Goal: Task Accomplishment & Management: Use online tool/utility

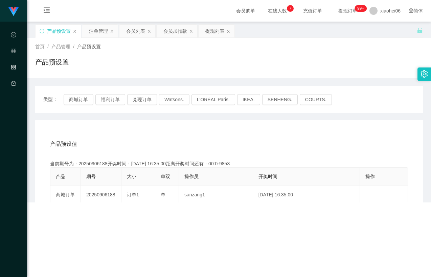
click at [43, 32] on icon "图标: sync" at bounding box center [42, 31] width 5 height 5
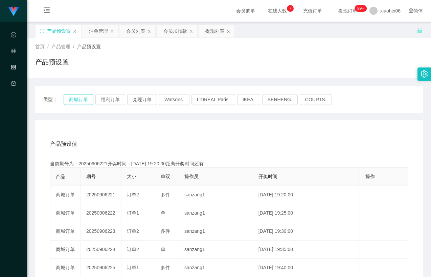
click at [83, 101] on button "商城订单" at bounding box center [79, 99] width 30 height 11
click at [203, 128] on div "产品预设值 添加期号 当前期号为：20250906221开奖时间：[DATE] 19:20:00距离开奖时间还有： 产品 期号 大小 单双 操作员 开奖时间 …" at bounding box center [228, 259] width 387 height 278
click at [183, 126] on div "产品预设值 添加期号 当前期号为：20250906221开奖时间：[DATE] 19:20:00距离开奖时间还有： 产品 期号 大小 单双 操作员 开奖时间 …" at bounding box center [228, 259] width 387 height 278
click at [192, 127] on div "产品预设值 添加期号 当前期号为：20250906221开奖时间：[DATE] 19:20:00距离开奖时间还有： 产品 期号 大小 单双 操作员 开奖时间 …" at bounding box center [228, 259] width 387 height 278
drag, startPoint x: 274, startPoint y: 58, endPoint x: 357, endPoint y: 26, distance: 88.7
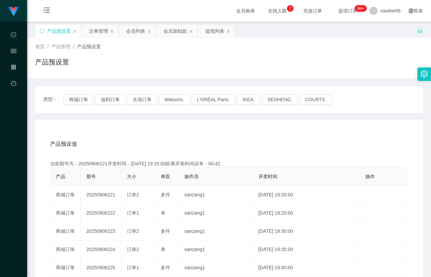
click at [274, 58] on div "产品预设置" at bounding box center [228, 65] width 387 height 16
click at [211, 143] on div "产品预设值 添加期号" at bounding box center [229, 144] width 358 height 19
click at [73, 96] on button "商城订单" at bounding box center [79, 99] width 30 height 11
click at [116, 123] on div "产品预设值 添加期号 当前期号为：20250906221开奖时间：[DATE] 19:20:00距离开奖时间还有：00:0-4 产品 期号 大小 单双 操作员…" at bounding box center [228, 259] width 387 height 278
click at [136, 129] on div "产品预设值 添加期号 当前期号为：20250906222开奖时间：[DATE] 19:25:00距离开奖时间还有： 产品 期号 大小 单双 操作员 开奖时间 …" at bounding box center [228, 259] width 387 height 278
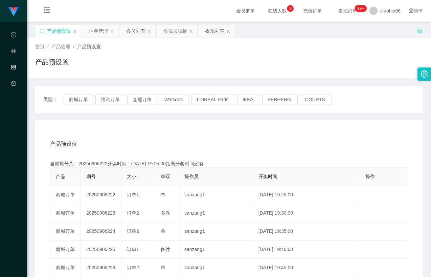
click at [138, 140] on div "产品预设值 添加期号" at bounding box center [229, 144] width 358 height 19
click at [139, 143] on div "产品预设值 添加期号" at bounding box center [229, 144] width 358 height 19
drag, startPoint x: 98, startPoint y: 163, endPoint x: 106, endPoint y: 163, distance: 7.8
click at [106, 163] on div "当前期号为：20250906222开奖时间：[DATE] 19:25:00距离开奖时间还有：04:52" at bounding box center [229, 164] width 358 height 7
copy div "当前期号为：20250906222"
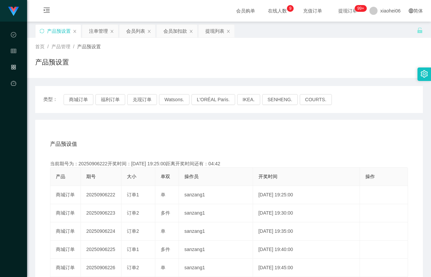
click at [215, 131] on div "产品预设值 添加期号 当前期号为：20250906222开奖时间：[DATE] 19:25:00距离开奖时间还有：04:42 产品 期号 大小 单双 操作员 …" at bounding box center [228, 259] width 387 height 278
click at [153, 50] on div "首页 / 产品管理 / 产品预设置 /" at bounding box center [228, 46] width 387 height 7
drag, startPoint x: 93, startPoint y: 33, endPoint x: 123, endPoint y: 42, distance: 31.2
click at [93, 33] on div "注单管理" at bounding box center [98, 31] width 19 height 13
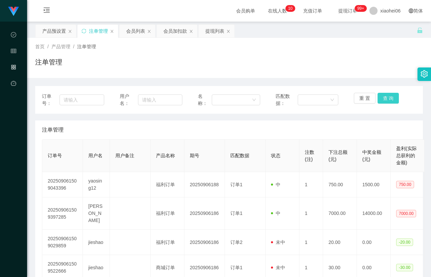
click at [389, 101] on button "查 询" at bounding box center [388, 98] width 22 height 11
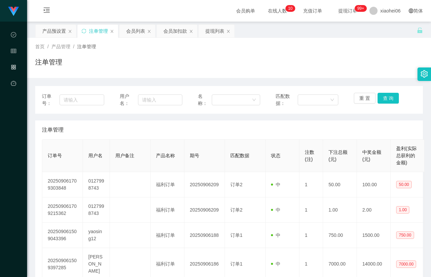
click at [332, 137] on div "注单管理" at bounding box center [229, 130] width 374 height 19
click at [332, 67] on div "注单管理" at bounding box center [228, 65] width 387 height 16
click at [383, 98] on button "查 询" at bounding box center [388, 98] width 22 height 11
click at [365, 125] on div "注单管理" at bounding box center [229, 130] width 374 height 19
click at [374, 61] on div "注单管理" at bounding box center [228, 65] width 387 height 16
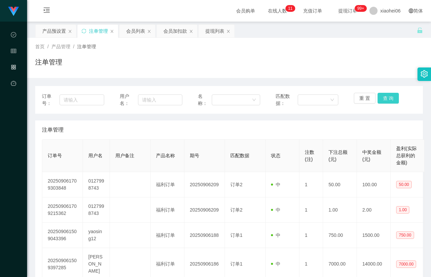
drag, startPoint x: 388, startPoint y: 91, endPoint x: 388, endPoint y: 95, distance: 4.4
click at [388, 94] on div "订单号： 用户名： 名称： 匹配数据： 重 置 查 询" at bounding box center [228, 100] width 387 height 28
click at [388, 99] on button "查 询" at bounding box center [388, 98] width 22 height 11
click at [381, 69] on div "注单管理" at bounding box center [228, 65] width 387 height 16
click at [389, 90] on div "订单号： 用户名： 名称： 匹配数据： 重 置 查 询" at bounding box center [228, 100] width 387 height 28
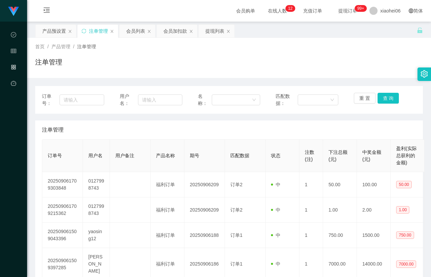
click at [382, 104] on div "重 置 查 询" at bounding box center [384, 100] width 62 height 14
click at [383, 96] on button "查 询" at bounding box center [388, 98] width 22 height 11
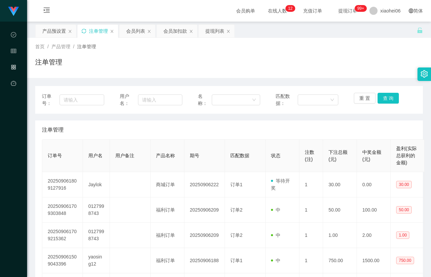
click at [83, 30] on icon "图标: sync" at bounding box center [83, 31] width 5 height 5
click at [381, 64] on div "注单管理" at bounding box center [228, 65] width 387 height 16
click at [57, 32] on div "产品预设置" at bounding box center [54, 31] width 24 height 13
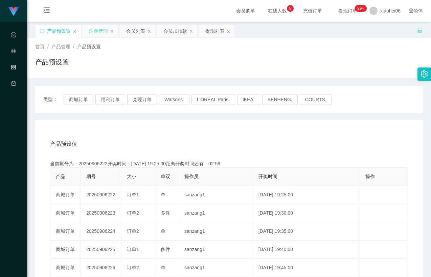
click at [259, 131] on div "产品预设值 添加期号 当前期号为：20250906222开奖时间：[DATE] 19:25:00距离开奖时间还有：02:56 产品 期号 大小 单双 操作员 …" at bounding box center [228, 259] width 387 height 278
click at [98, 32] on div "注单管理" at bounding box center [98, 31] width 19 height 13
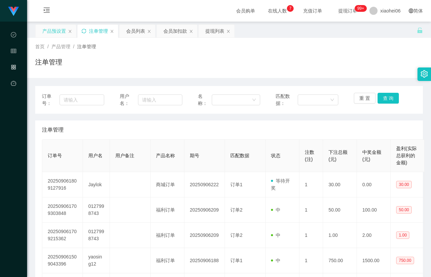
click at [54, 32] on div "产品预设置" at bounding box center [54, 31] width 24 height 13
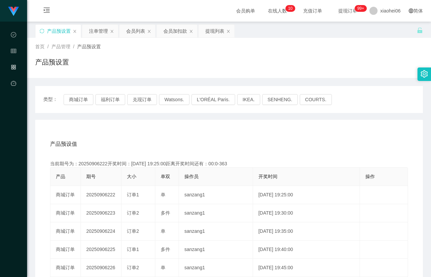
click at [237, 135] on div "产品预设值 添加期号 当前期号为：20250906222开奖时间：[DATE] 19:25:00距离开奖时间还有：00:0-363 产品 期号 大小 单双 操…" at bounding box center [228, 259] width 387 height 278
click at [137, 31] on div "会员列表" at bounding box center [135, 31] width 19 height 13
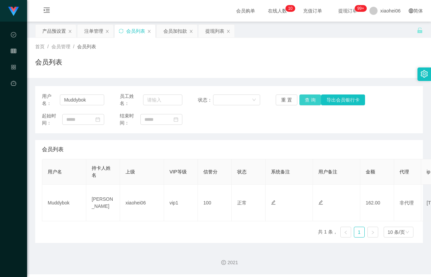
click at [310, 98] on button "查 询" at bounding box center [310, 100] width 22 height 11
click at [95, 102] on input "Muddybok" at bounding box center [82, 100] width 44 height 11
click at [308, 102] on button "查 询" at bounding box center [310, 100] width 22 height 11
click at [304, 128] on div "用户名： 员工姓名： 状态： 重 置 查 询 导出会员银行卡 起始时间： 结束时间：" at bounding box center [228, 109] width 387 height 47
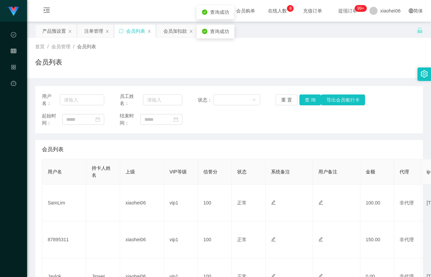
click at [292, 63] on div "会员列表" at bounding box center [228, 65] width 387 height 16
click at [83, 30] on div "注单管理" at bounding box center [95, 31] width 36 height 13
click at [92, 31] on div "注单管理" at bounding box center [93, 31] width 19 height 13
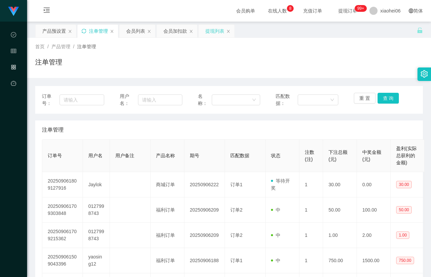
click at [214, 35] on div "提现列表" at bounding box center [214, 31] width 19 height 13
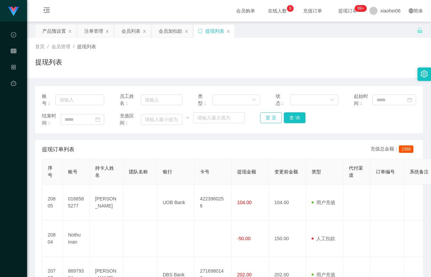
click at [262, 115] on button "重 置" at bounding box center [271, 118] width 22 height 11
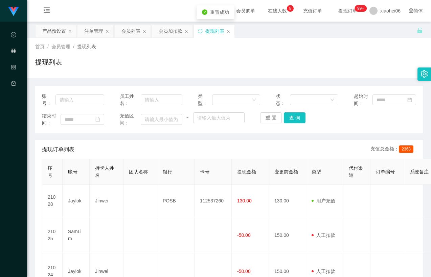
click at [325, 119] on div "结束时间： 充值区间： ~ 重 置 查 询" at bounding box center [229, 120] width 374 height 14
click at [49, 31] on div "产品预设置" at bounding box center [54, 31] width 24 height 13
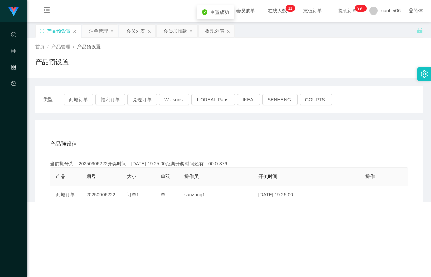
click at [286, 59] on div "产品预设置" at bounding box center [228, 65] width 387 height 16
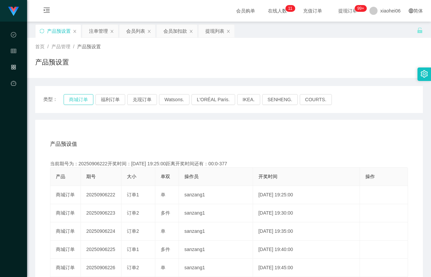
click at [79, 96] on button "商城订单" at bounding box center [79, 99] width 30 height 11
click at [217, 132] on div "产品预设值 添加期号 当前期号为：20250906222开奖时间：[DATE] 19:25:00距离开奖时间还有： 产品 期号 大小 单双 操作员 开奖时间 …" at bounding box center [228, 259] width 387 height 278
click at [253, 63] on div "产品预设置" at bounding box center [228, 65] width 387 height 16
click at [277, 66] on div "产品预设置" at bounding box center [228, 65] width 387 height 16
click at [121, 148] on div "产品预设值 添加期号" at bounding box center [229, 144] width 358 height 19
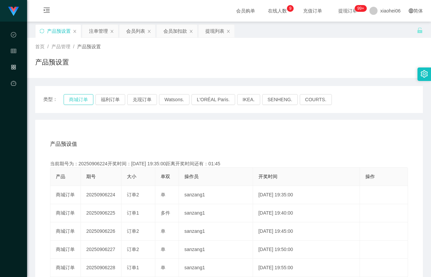
click at [79, 100] on button "商城订单" at bounding box center [79, 99] width 30 height 11
click at [139, 133] on div "产品预设值 添加期号 当前期号为：20250906224开奖时间：[DATE] 19:35:00距离开奖时间还有：01:45 产品 期号 大小 单双 操作员 …" at bounding box center [228, 259] width 387 height 278
click at [140, 137] on div "产品预设值 添加期号" at bounding box center [229, 144] width 358 height 19
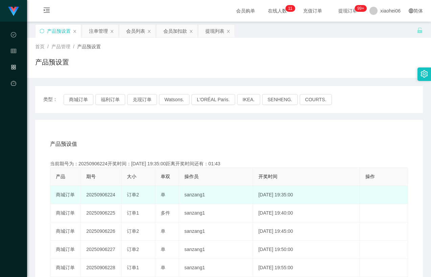
drag, startPoint x: 107, startPoint y: 213, endPoint x: 142, endPoint y: 193, distance: 40.7
click at [114, 214] on td "20250906225" at bounding box center [101, 213] width 41 height 18
copy td "225"
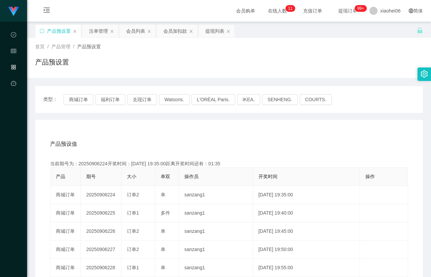
click at [247, 129] on div "产品预设值 添加期号 当前期号为：20250906224开奖时间：[DATE] 19:35:00距离开奖时间还有：01:35 产品 期号 大小 单双 操作员 …" at bounding box center [228, 259] width 387 height 278
click at [207, 30] on div "提现列表" at bounding box center [214, 31] width 19 height 13
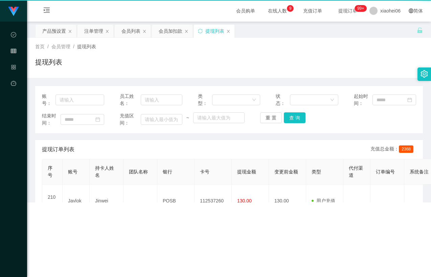
click at [303, 77] on div "首页 / 会员管理 / 提现列表 / 提现列表" at bounding box center [229, 58] width 404 height 40
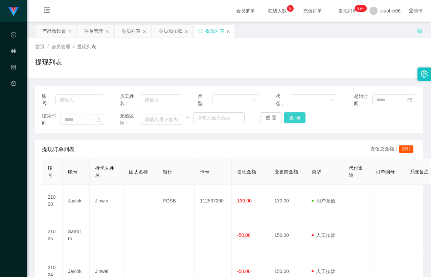
click at [300, 120] on button "查 询" at bounding box center [295, 118] width 22 height 11
click at [299, 116] on button "查 询" at bounding box center [295, 118] width 22 height 11
click at [299, 116] on div "重 置 查 询" at bounding box center [291, 118] width 62 height 11
click at [328, 120] on div "结束时间： 充值区间： ~ 重 置 查 询" at bounding box center [229, 120] width 374 height 14
click at [52, 31] on div "产品预设置" at bounding box center [54, 31] width 24 height 13
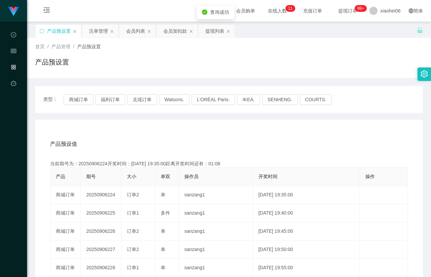
click at [323, 67] on div "产品预设置" at bounding box center [228, 65] width 387 height 16
click at [294, 127] on div "产品预设值 添加期号 当前期号为：20250906224开奖时间：[DATE] 19:35:00距离开奖时间还有：00:25 产品 期号 大小 单双 操作员 …" at bounding box center [228, 259] width 387 height 278
drag, startPoint x: 223, startPoint y: 138, endPoint x: 296, endPoint y: 89, distance: 87.8
click at [223, 138] on div "产品预设值 添加期号" at bounding box center [229, 144] width 358 height 19
click at [98, 33] on div "注单管理" at bounding box center [98, 31] width 19 height 13
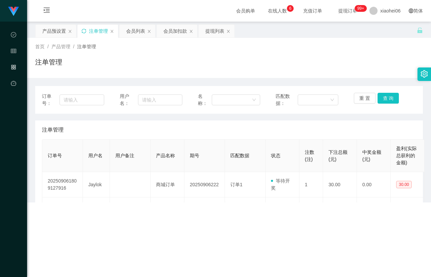
click at [336, 78] on div "首页 / 产品管理 / 注单管理 / 注单管理" at bounding box center [229, 58] width 404 height 40
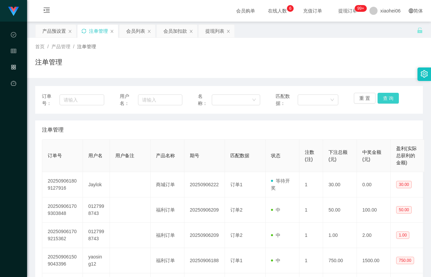
click at [385, 98] on button "查 询" at bounding box center [388, 98] width 22 height 11
click at [323, 123] on div "注单管理" at bounding box center [229, 130] width 374 height 19
click at [387, 99] on button "查 询" at bounding box center [388, 98] width 22 height 11
click at [387, 99] on div "重 置 查 询" at bounding box center [384, 100] width 62 height 14
click at [387, 99] on button "查 询" at bounding box center [388, 98] width 22 height 11
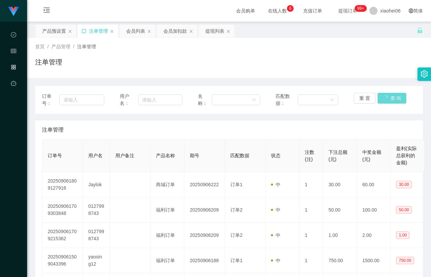
click at [353, 121] on div "注单管理" at bounding box center [229, 130] width 374 height 19
click at [392, 94] on button "查 询" at bounding box center [388, 98] width 22 height 11
click at [366, 55] on div "首页 / 产品管理 / 注单管理 / 注单管理" at bounding box center [228, 57] width 387 height 29
drag, startPoint x: 385, startPoint y: 97, endPoint x: 368, endPoint y: 108, distance: 20.2
click at [385, 97] on button "查 询" at bounding box center [388, 98] width 22 height 11
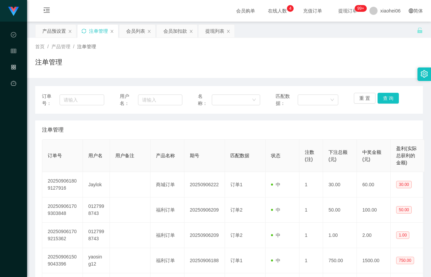
click at [334, 130] on div "注单管理" at bounding box center [229, 130] width 374 height 19
